Goal: Information Seeking & Learning: Learn about a topic

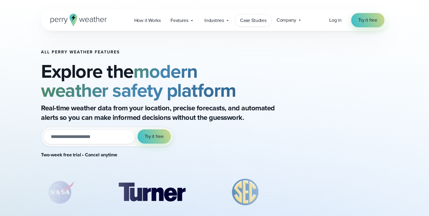
click at [248, 22] on span "Case Studies" at bounding box center [253, 20] width 26 height 7
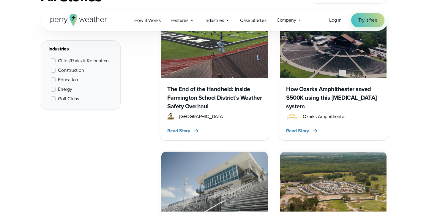
scroll to position [294, 0]
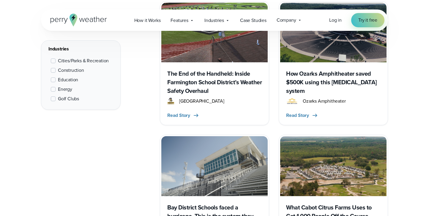
click at [232, 168] on img at bounding box center [214, 166] width 106 height 60
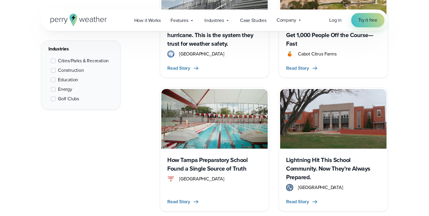
scroll to position [475, 0]
click at [221, 166] on h3 "How Tampa Preparatory School Found a Single Source of Truth" at bounding box center [214, 164] width 95 height 17
